Goal: Find specific page/section: Find specific page/section

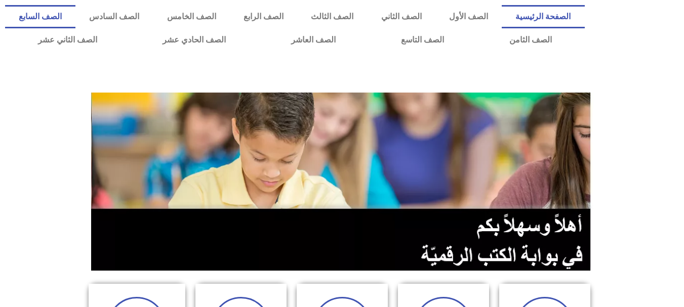
click at [75, 22] on link "الصف السابع" at bounding box center [40, 16] width 70 height 23
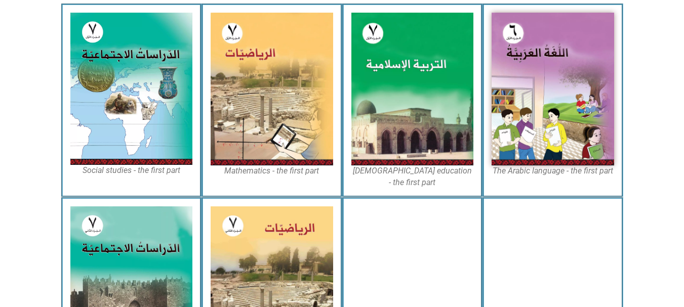
scroll to position [313, 0]
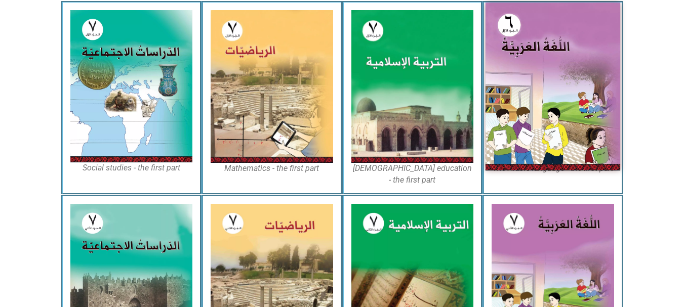
click at [533, 102] on img at bounding box center [552, 87] width 135 height 168
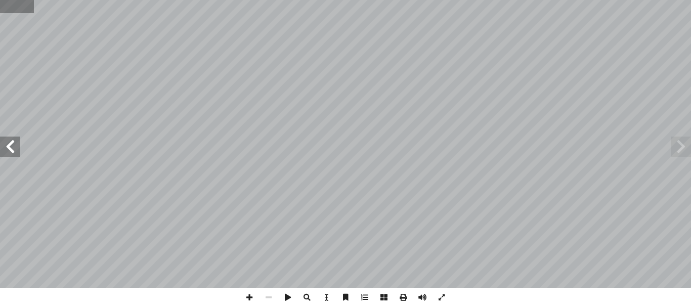
click at [4, 6] on input "text" at bounding box center [16, 6] width 33 height 13
type input "*"
click at [4, 6] on input "text" at bounding box center [19, 6] width 39 height 13
type input "**"
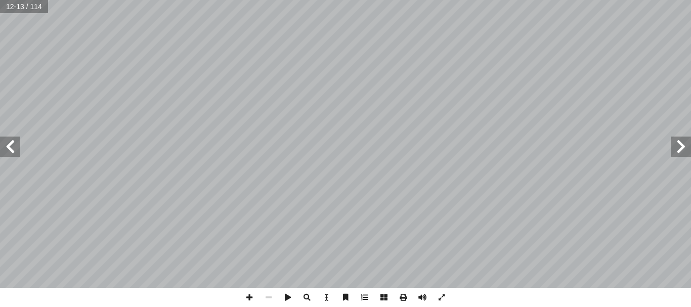
click at [249, 300] on span at bounding box center [249, 297] width 19 height 19
